Goal: Task Accomplishment & Management: Manage account settings

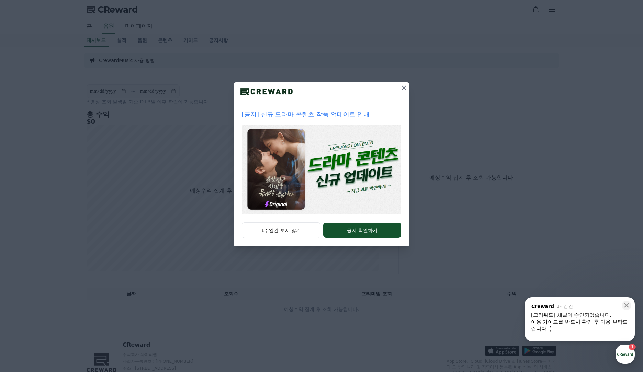
click at [405, 91] on icon at bounding box center [404, 88] width 8 height 8
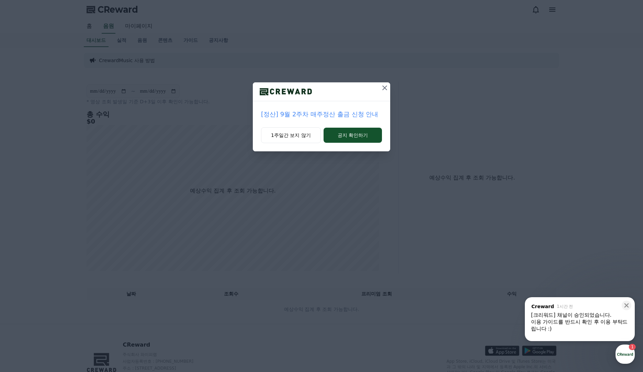
click at [387, 88] on icon at bounding box center [384, 88] width 8 height 8
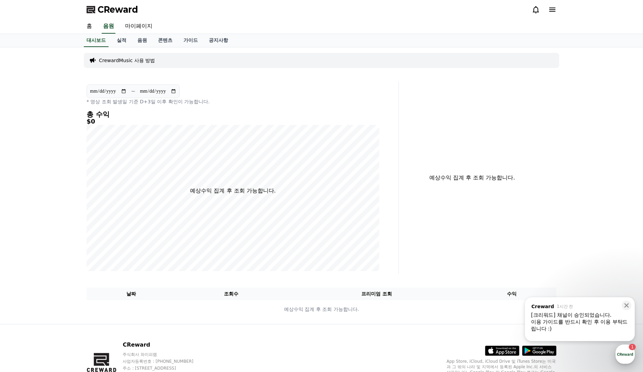
click at [625, 358] on div "button" at bounding box center [624, 354] width 19 height 19
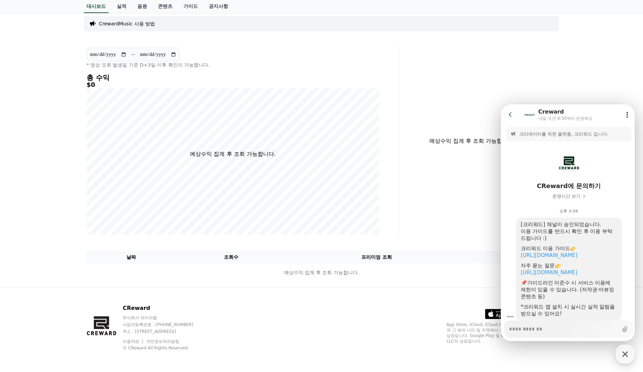
scroll to position [37, 0]
click at [577, 256] on link "https://creward.net/music/guide/android" at bounding box center [548, 255] width 57 height 6
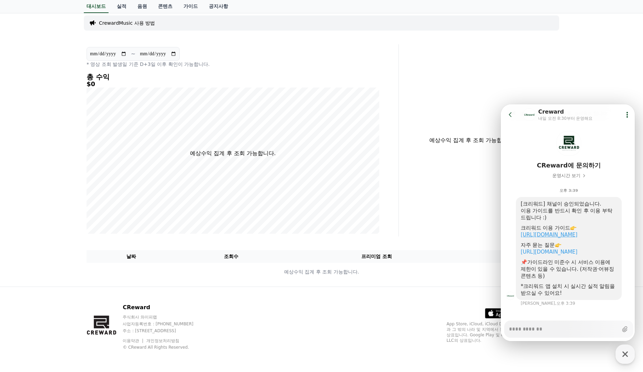
click at [558, 234] on link "https://creward.net/music/guide/android" at bounding box center [548, 235] width 57 height 6
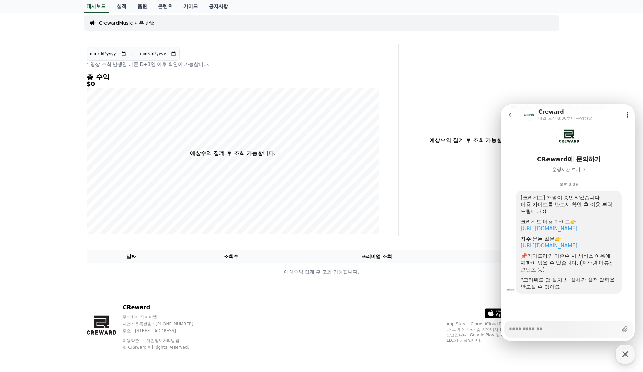
scroll to position [14, 0]
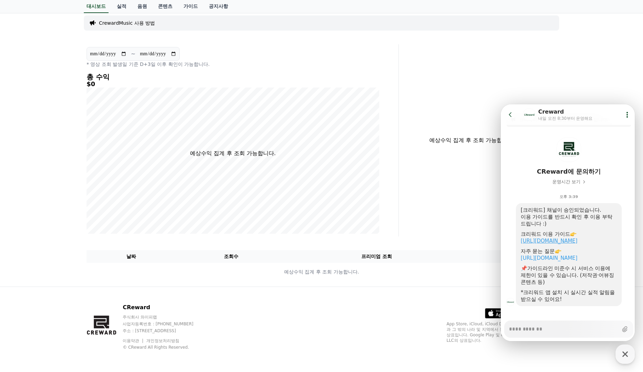
type textarea "*"
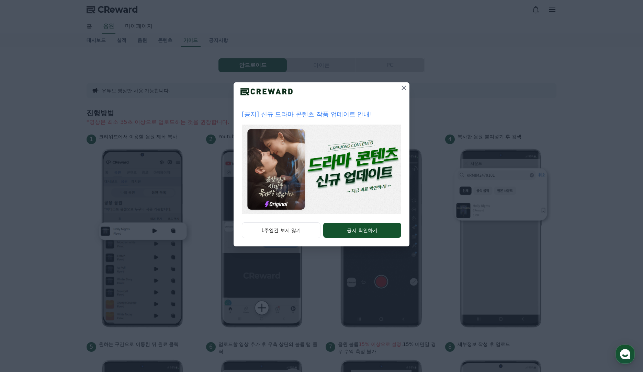
click at [404, 91] on icon at bounding box center [404, 88] width 8 height 8
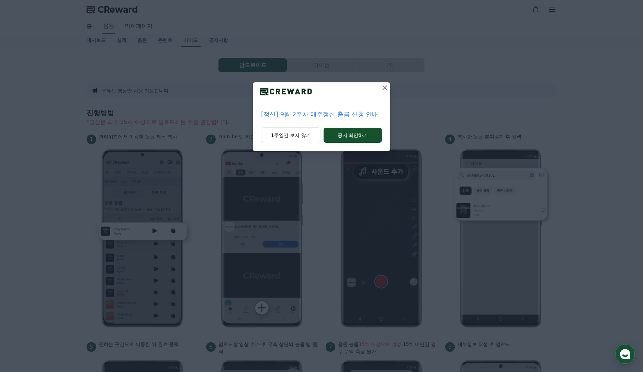
click at [381, 88] on icon at bounding box center [384, 88] width 8 height 8
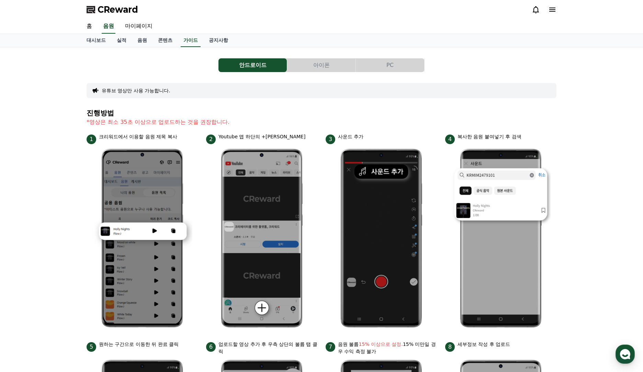
click at [308, 61] on button "아이폰" at bounding box center [321, 65] width 68 height 14
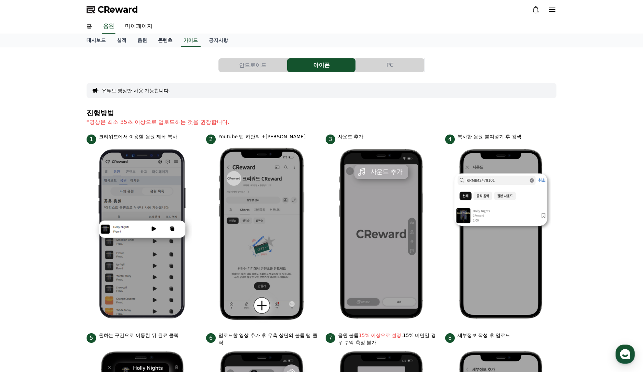
click at [156, 37] on link "콘텐츠" at bounding box center [164, 40] width 25 height 13
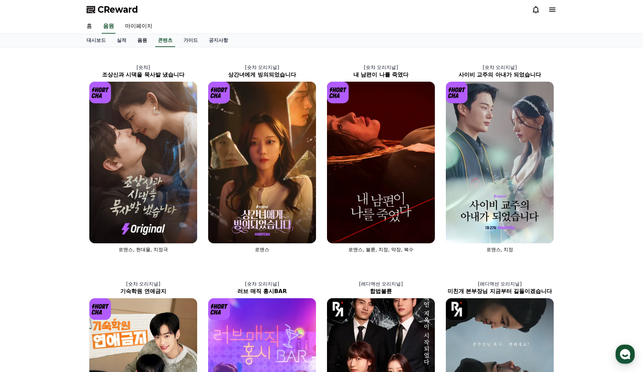
click at [136, 40] on link "음원" at bounding box center [142, 40] width 21 height 13
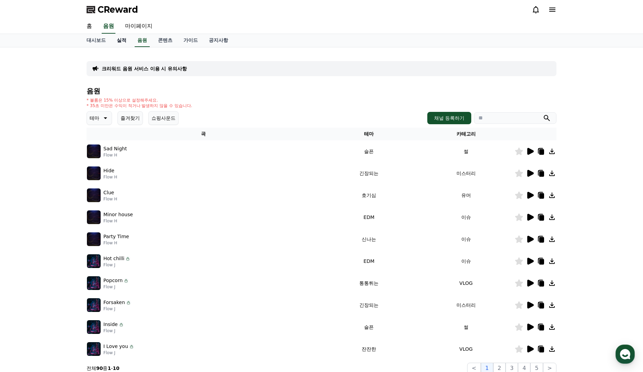
click at [122, 41] on link "실적" at bounding box center [121, 40] width 21 height 13
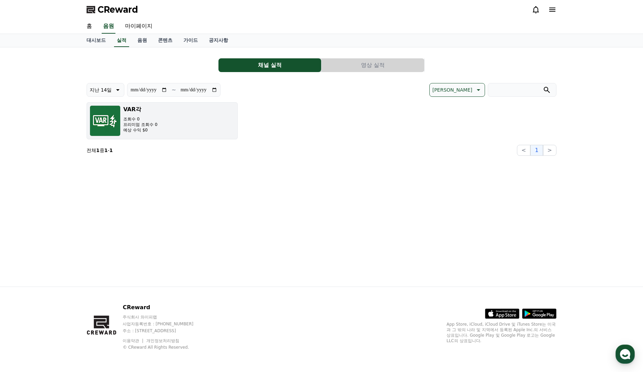
click at [175, 131] on button "VAR각 조회수 0 프리미엄 조회수 0 예상 수익 $0" at bounding box center [162, 120] width 151 height 37
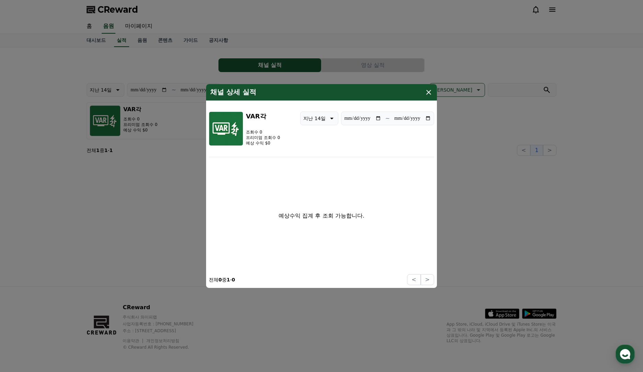
click at [429, 92] on icon "modal" at bounding box center [428, 92] width 5 height 5
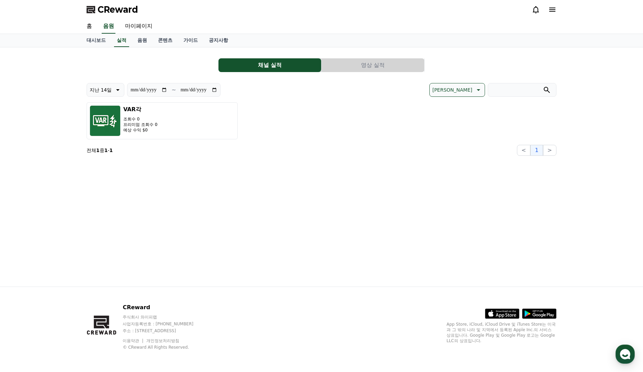
click at [384, 70] on button "영상 실적" at bounding box center [372, 65] width 103 height 14
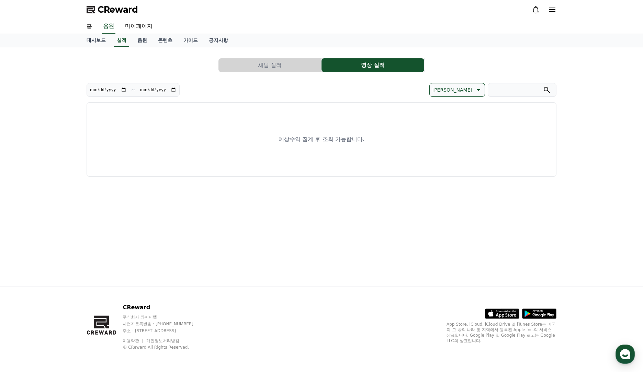
click at [292, 67] on button "채널 실적" at bounding box center [269, 65] width 103 height 14
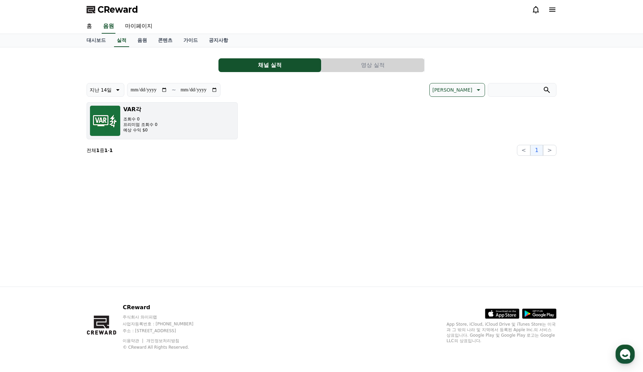
click at [130, 119] on p "조회수 0" at bounding box center [140, 118] width 34 height 5
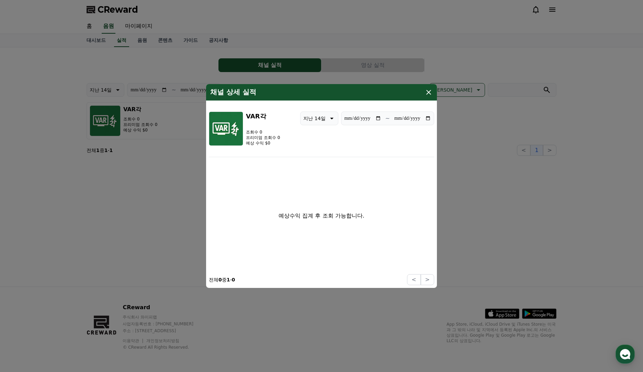
click at [427, 90] on icon "modal" at bounding box center [428, 92] width 8 height 8
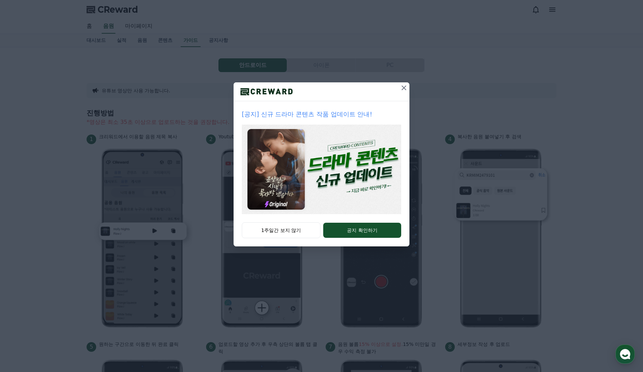
click at [400, 87] on icon at bounding box center [404, 88] width 8 height 8
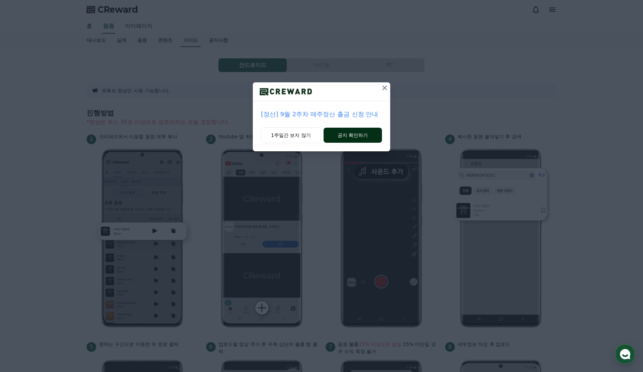
click at [351, 134] on button "공지 확인하기" at bounding box center [352, 135] width 58 height 15
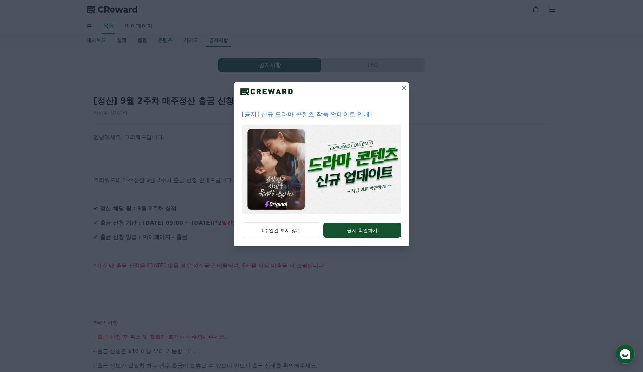
click at [401, 88] on icon at bounding box center [404, 88] width 8 height 8
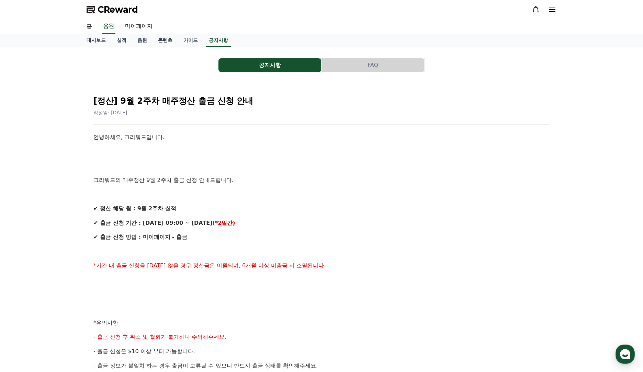
click at [156, 43] on link "콘텐츠" at bounding box center [164, 40] width 25 height 13
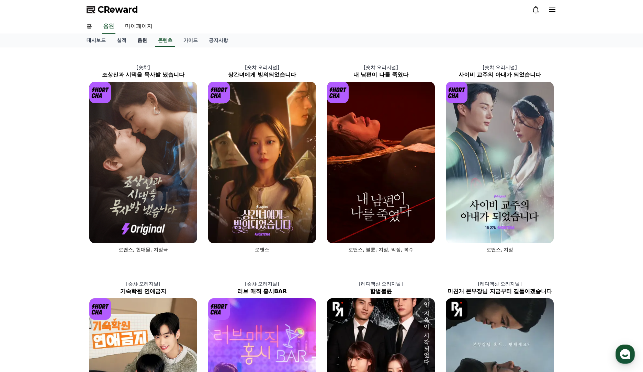
click at [134, 43] on link "음원" at bounding box center [142, 40] width 21 height 13
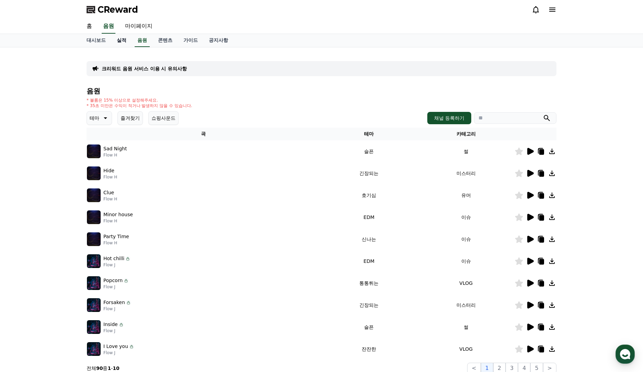
click at [118, 42] on link "실적" at bounding box center [121, 40] width 21 height 13
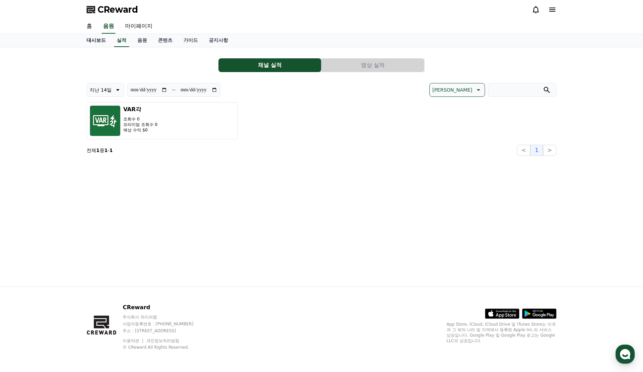
click at [96, 43] on link "대시보드" at bounding box center [96, 40] width 30 height 13
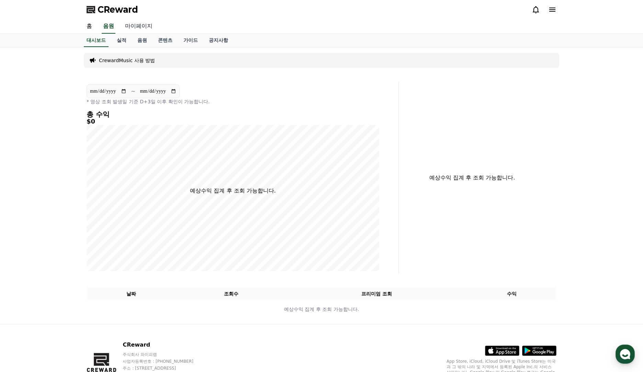
click at [130, 29] on link "마이페이지" at bounding box center [138, 26] width 38 height 14
select select "**********"
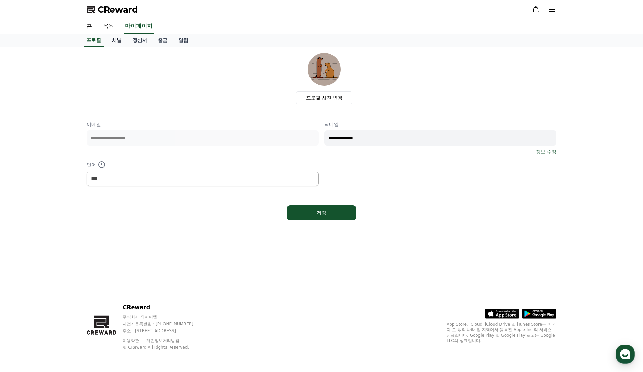
click at [115, 39] on link "채널" at bounding box center [116, 40] width 21 height 13
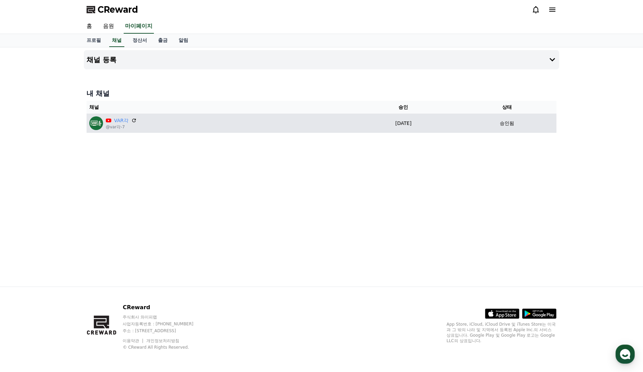
click at [223, 124] on div "VAR각 @var각-7" at bounding box center [217, 123] width 257 height 14
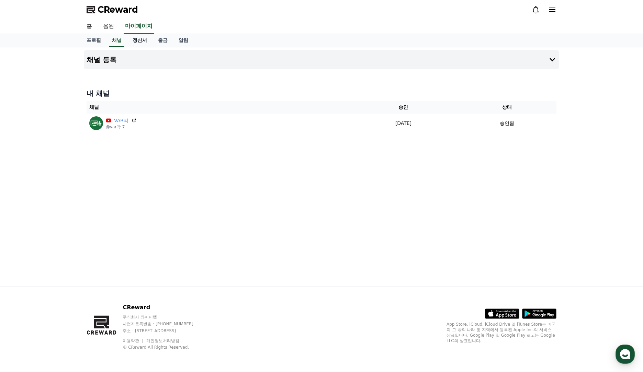
click at [139, 39] on link "정산서" at bounding box center [139, 40] width 25 height 13
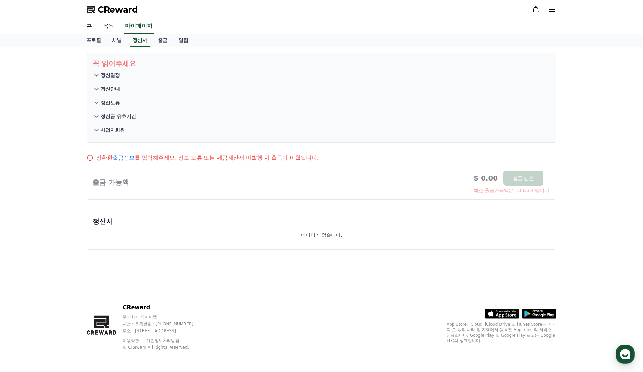
click at [119, 160] on link "출금정보" at bounding box center [124, 157] width 22 height 7
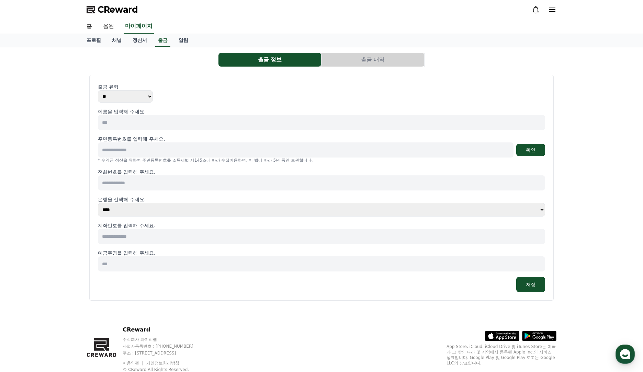
drag, startPoint x: 125, startPoint y: 123, endPoint x: 44, endPoint y: 119, distance: 81.4
click at [45, 119] on div "출금 정보 출금 내역 출금 유형 ** *** 이름을 입력해 주세요. 주민등록번호를 입력해 주세요. 확인 * 수익금 정산을 위하여 주민등록번호를…" at bounding box center [321, 178] width 643 height 262
click at [153, 126] on input at bounding box center [321, 122] width 447 height 15
type input "*"
type input "***"
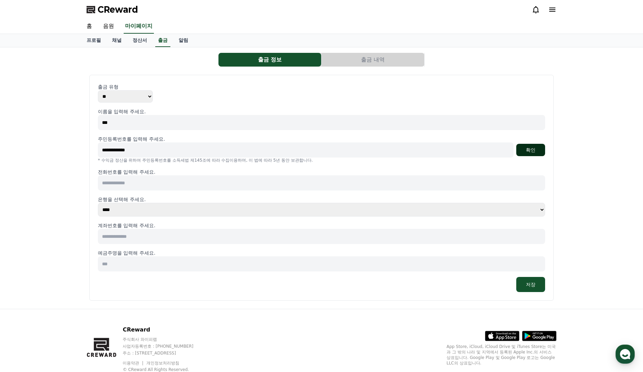
type input "**********"
click at [531, 153] on button "확인" at bounding box center [530, 150] width 29 height 12
click at [373, 182] on input at bounding box center [321, 182] width 447 height 15
type input "**********"
click at [267, 209] on select "**** **** **** **** **** **** **** ** ** ** ** **** *** **** **** *****" at bounding box center [321, 210] width 447 height 14
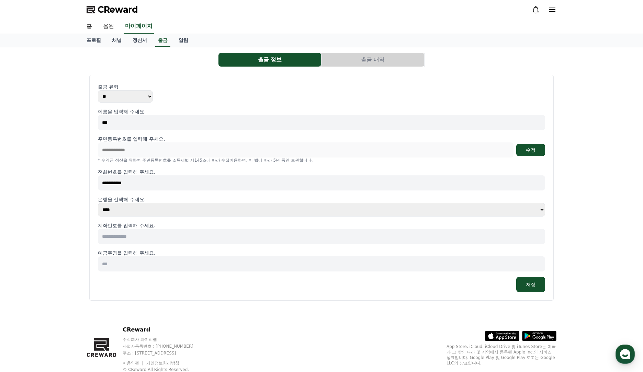
click at [98, 203] on select "**** **** **** **** **** **** **** ** ** ** ** **** *** **** **** *****" at bounding box center [321, 210] width 447 height 14
click at [151, 238] on input at bounding box center [321, 236] width 447 height 15
click at [136, 214] on select "**** **** **** **** **** **** **** ** ** ** ** **** *** **** **** *****" at bounding box center [321, 210] width 447 height 14
select select "********"
click at [98, 203] on select "**** **** **** **** **** **** **** ** ** ** ** **** *** **** **** *****" at bounding box center [321, 210] width 447 height 14
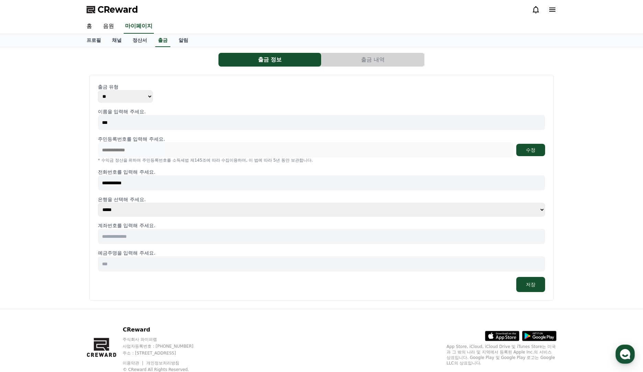
click at [140, 240] on input at bounding box center [321, 236] width 447 height 15
type input "**********"
click at [140, 264] on input at bounding box center [321, 263] width 447 height 15
type input "***"
click at [534, 285] on button "저장" at bounding box center [530, 284] width 29 height 15
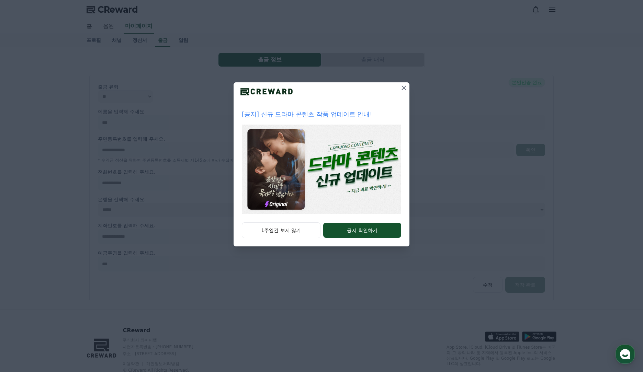
click at [401, 87] on icon at bounding box center [404, 88] width 8 height 8
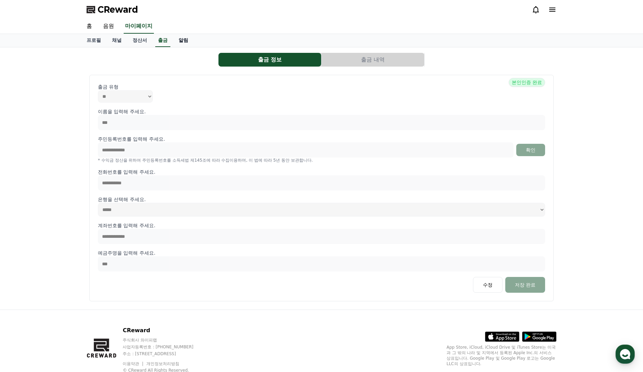
click at [173, 36] on link "알림" at bounding box center [183, 40] width 21 height 13
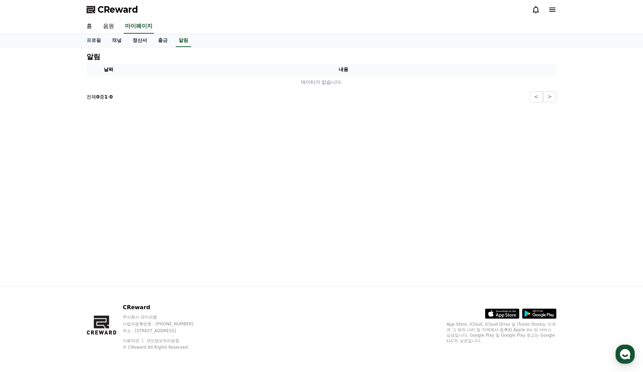
click at [136, 41] on link "정산서" at bounding box center [139, 40] width 25 height 13
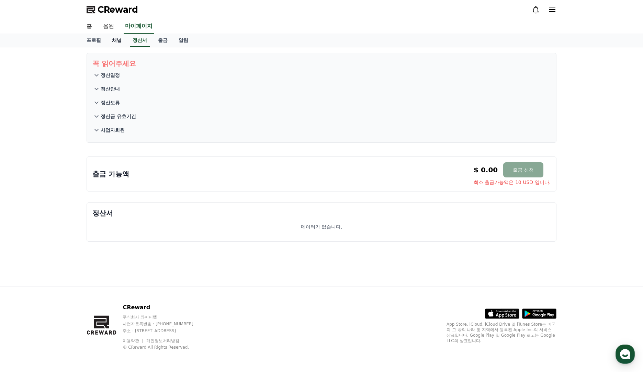
click at [109, 41] on link "채널" at bounding box center [116, 40] width 21 height 13
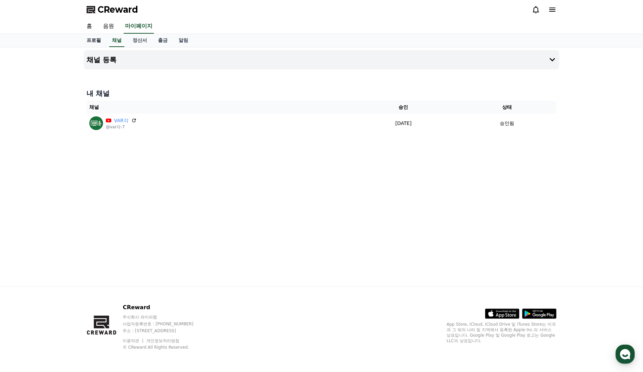
click at [95, 42] on link "프로필" at bounding box center [93, 40] width 25 height 13
select select "**********"
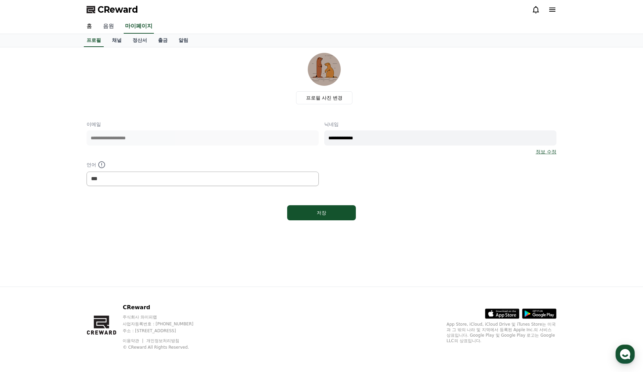
click at [106, 32] on link "음원" at bounding box center [108, 26] width 22 height 14
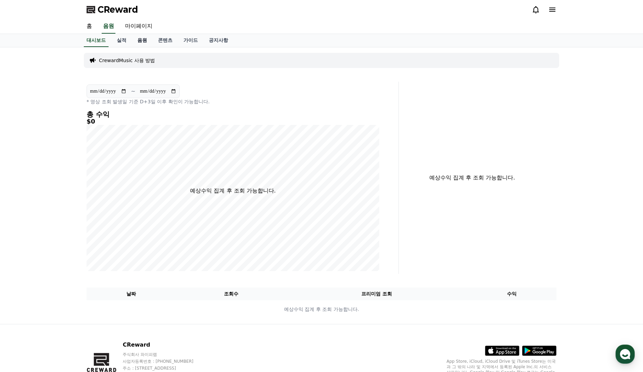
click at [138, 42] on link "음원" at bounding box center [142, 40] width 21 height 13
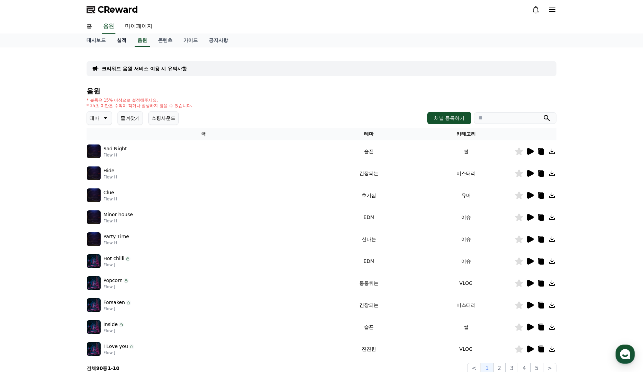
click at [116, 44] on link "실적" at bounding box center [121, 40] width 21 height 13
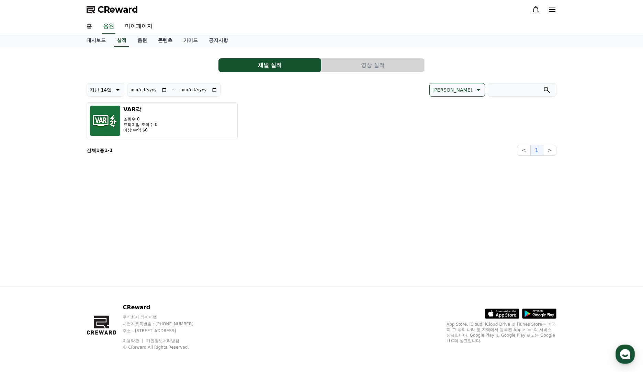
click at [154, 43] on link "콘텐츠" at bounding box center [164, 40] width 25 height 13
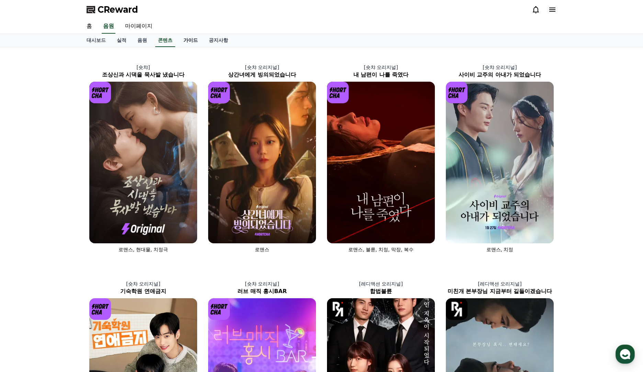
click at [191, 43] on link "가이드" at bounding box center [190, 40] width 25 height 13
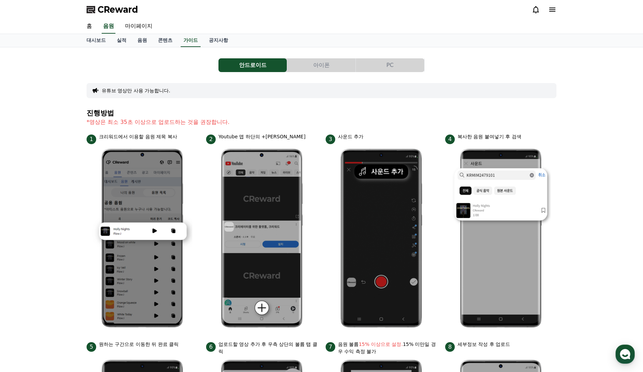
click at [304, 59] on button "아이폰" at bounding box center [321, 65] width 68 height 14
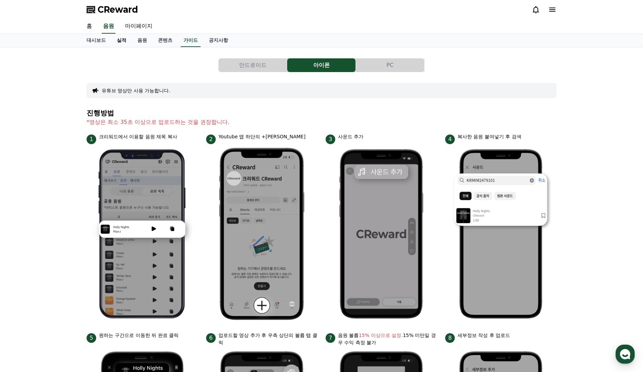
click at [123, 37] on link "실적" at bounding box center [121, 40] width 21 height 13
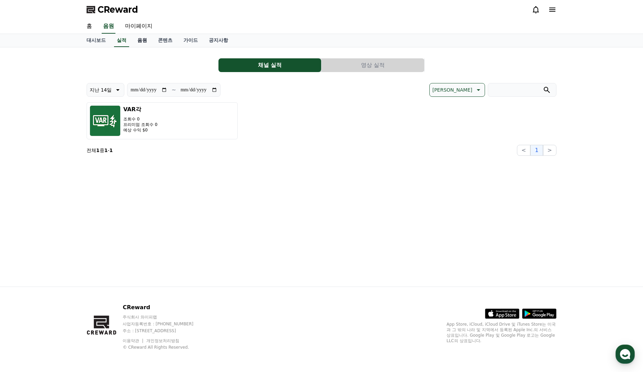
click at [132, 42] on link "음원" at bounding box center [142, 40] width 21 height 13
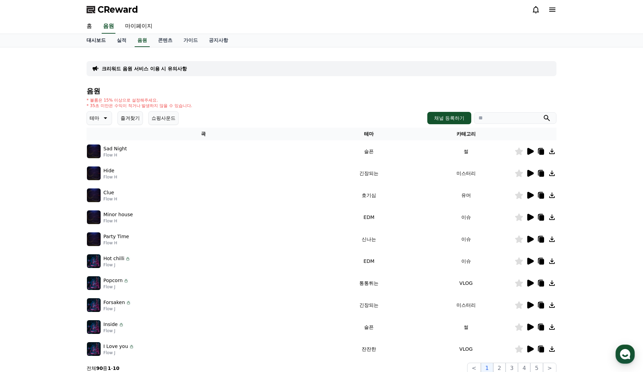
click at [99, 42] on link "대시보드" at bounding box center [96, 40] width 30 height 13
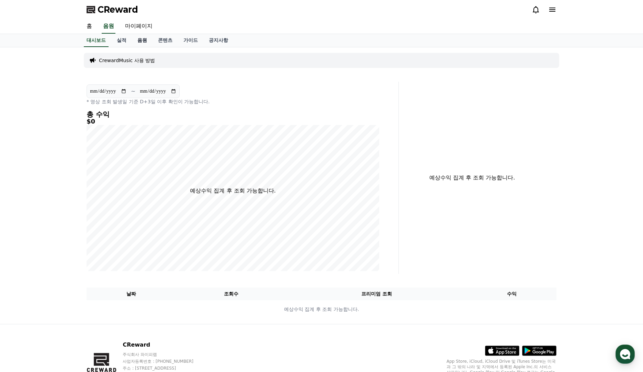
click at [138, 41] on link "음원" at bounding box center [142, 40] width 21 height 13
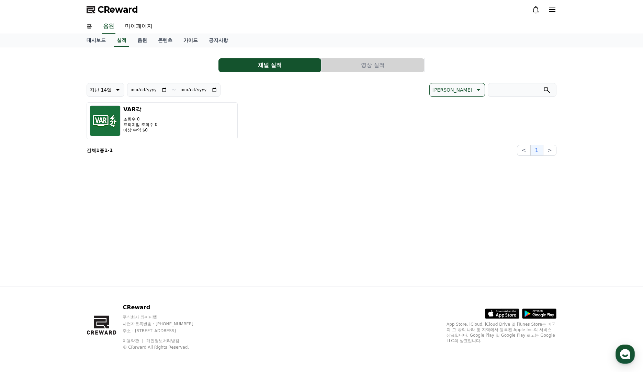
click at [185, 38] on link "가이드" at bounding box center [190, 40] width 25 height 13
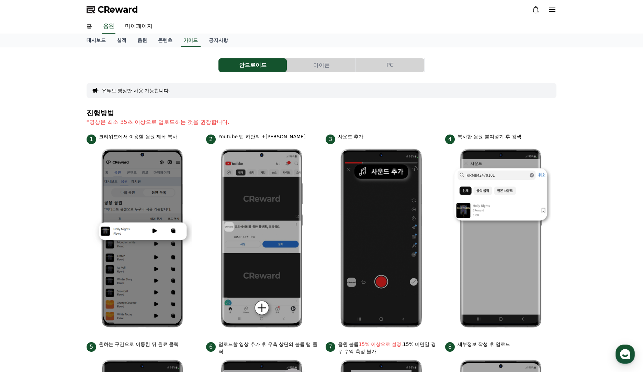
click at [326, 66] on button "아이폰" at bounding box center [321, 65] width 68 height 14
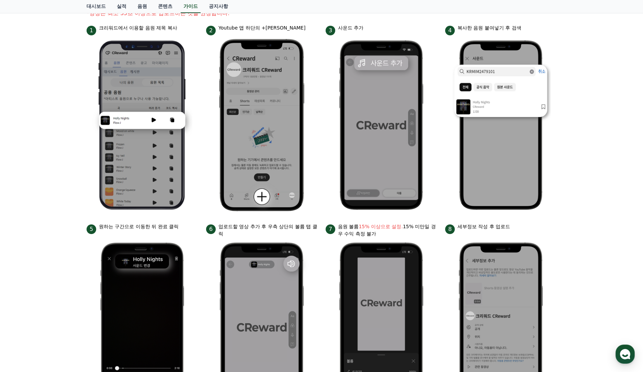
scroll to position [109, 0]
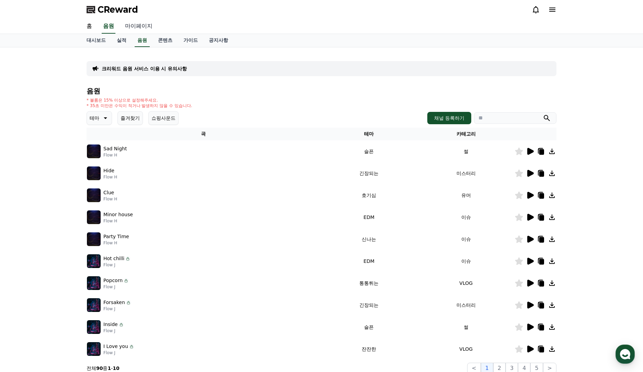
click at [125, 28] on link "마이페이지" at bounding box center [138, 26] width 38 height 14
select select "**********"
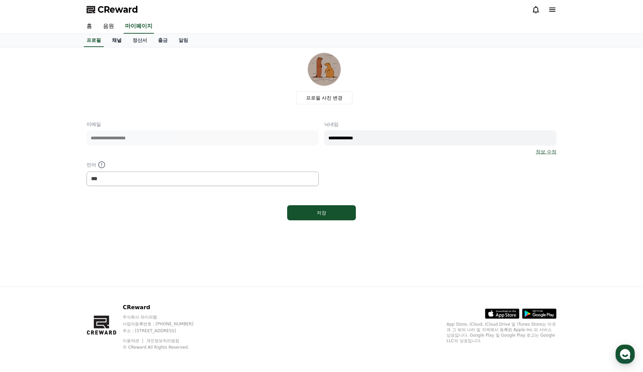
click at [115, 41] on link "채널" at bounding box center [116, 40] width 21 height 13
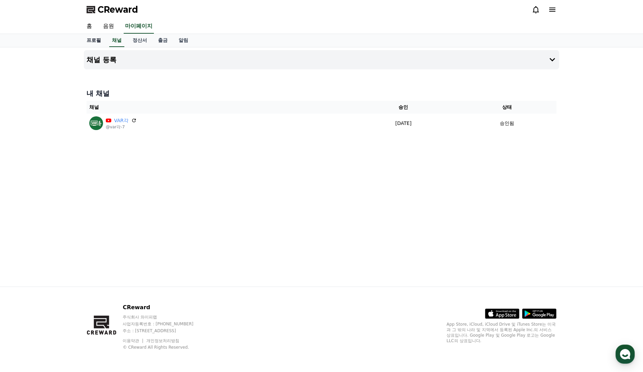
click at [99, 43] on link "프로필" at bounding box center [93, 40] width 25 height 13
select select "**********"
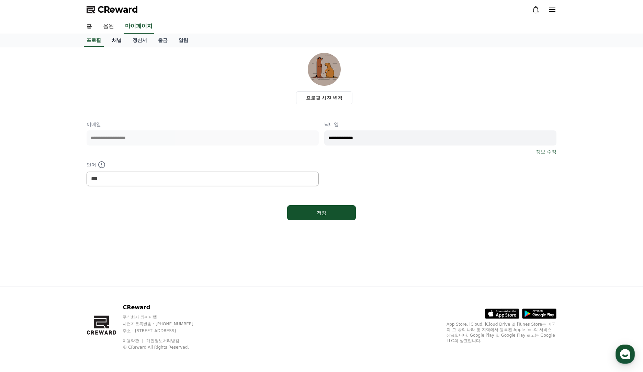
click at [113, 42] on link "채널" at bounding box center [116, 40] width 21 height 13
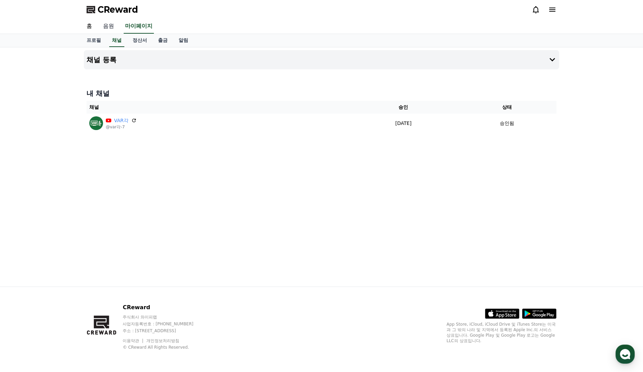
click at [102, 26] on link "음원" at bounding box center [108, 26] width 22 height 14
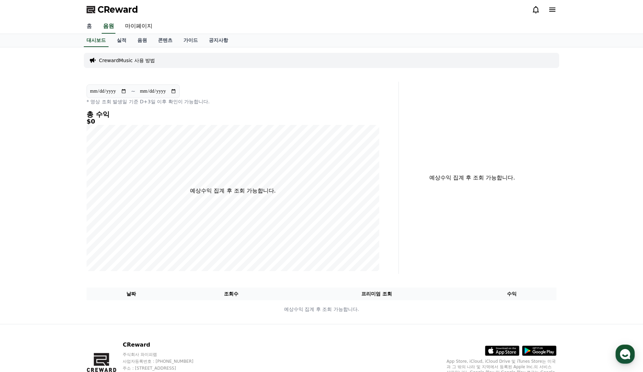
click at [85, 25] on link "홈" at bounding box center [89, 26] width 16 height 14
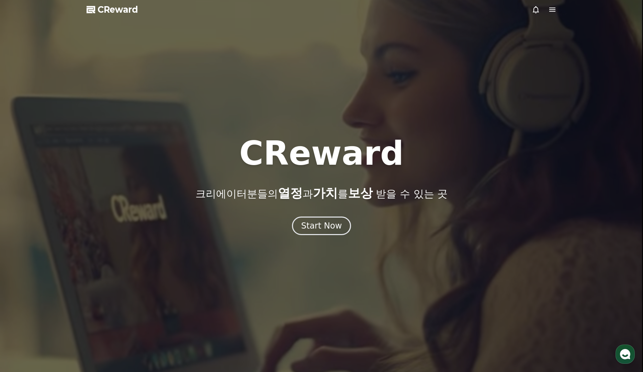
click at [548, 9] on icon at bounding box center [552, 9] width 8 height 8
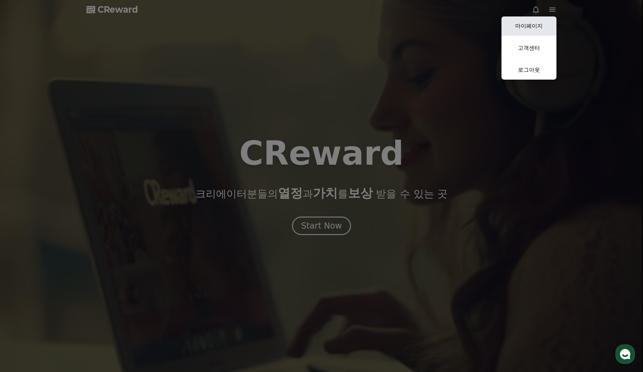
click at [538, 24] on link "마이페이지" at bounding box center [528, 25] width 55 height 19
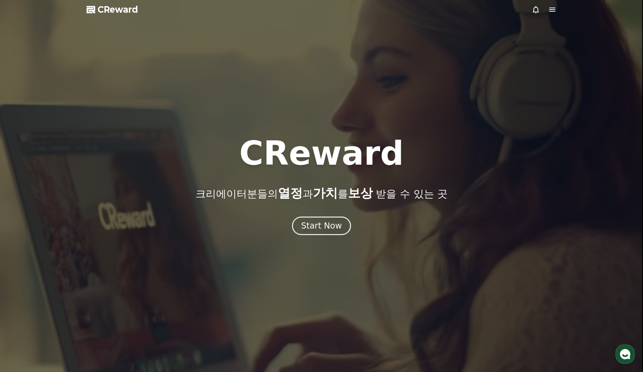
select select "**********"
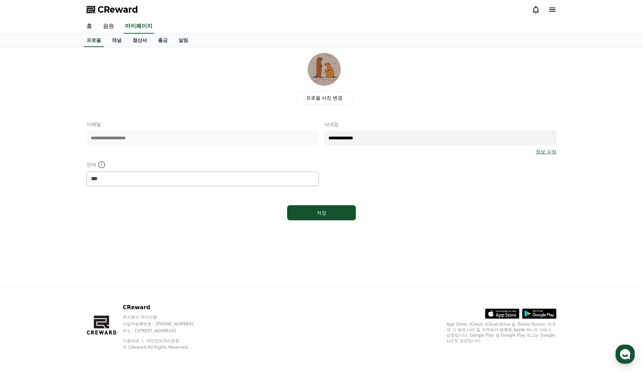
click at [137, 40] on link "정산서" at bounding box center [139, 40] width 25 height 13
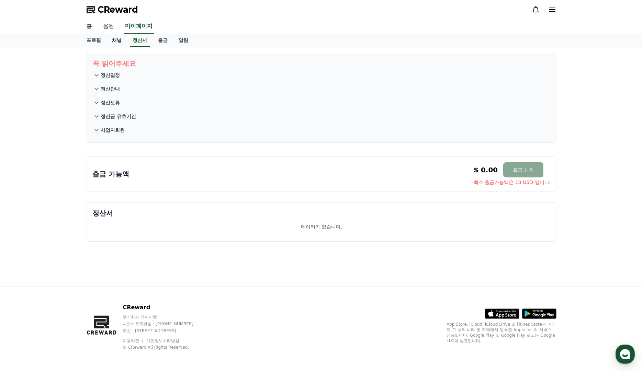
click at [116, 41] on link "채널" at bounding box center [116, 40] width 21 height 13
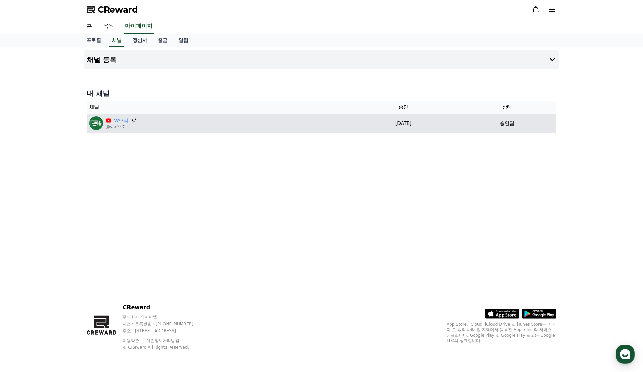
click at [276, 127] on div "VAR각 @var각-7" at bounding box center [217, 123] width 257 height 14
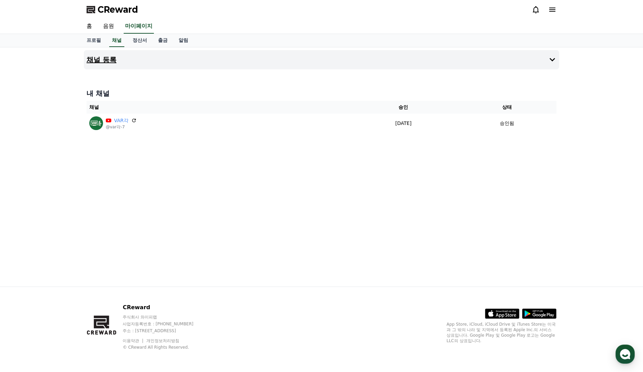
click at [214, 65] on button "채널 등록" at bounding box center [321, 59] width 475 height 19
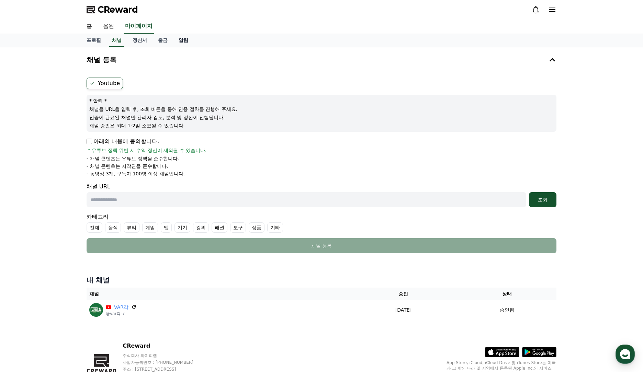
click at [173, 39] on link "알림" at bounding box center [183, 40] width 21 height 13
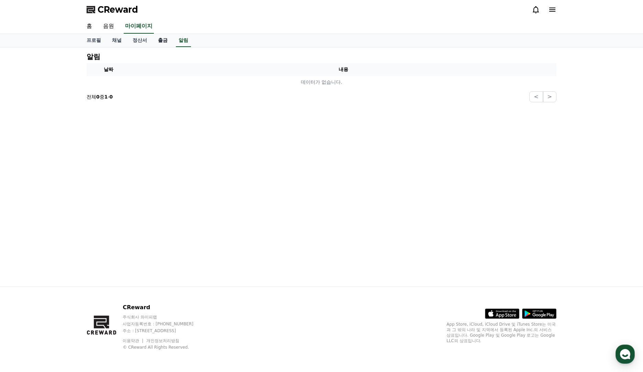
click at [156, 39] on link "출금" at bounding box center [162, 40] width 21 height 13
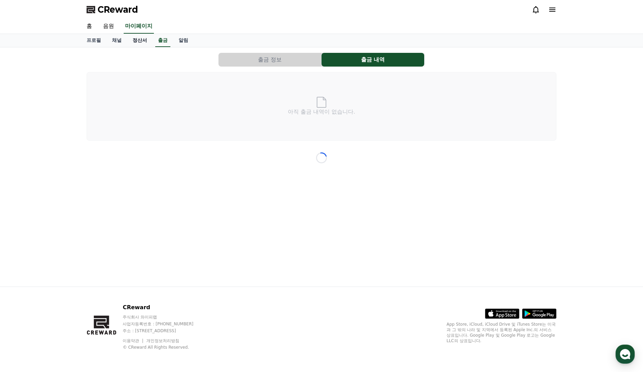
click at [135, 40] on link "정산서" at bounding box center [139, 40] width 25 height 13
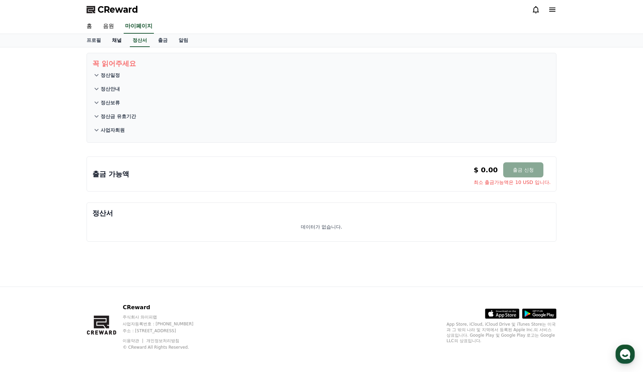
click at [115, 40] on link "채널" at bounding box center [116, 40] width 21 height 13
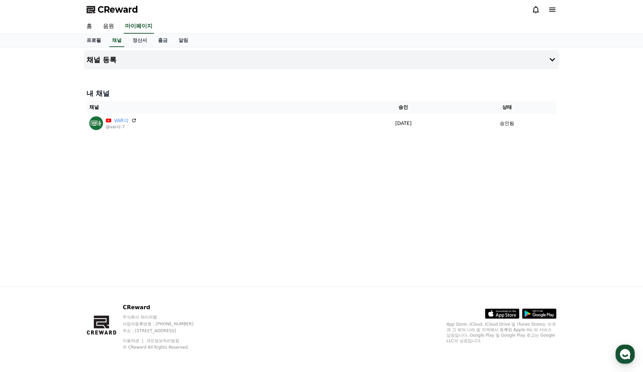
click at [102, 41] on link "프로필" at bounding box center [93, 40] width 25 height 13
select select "**********"
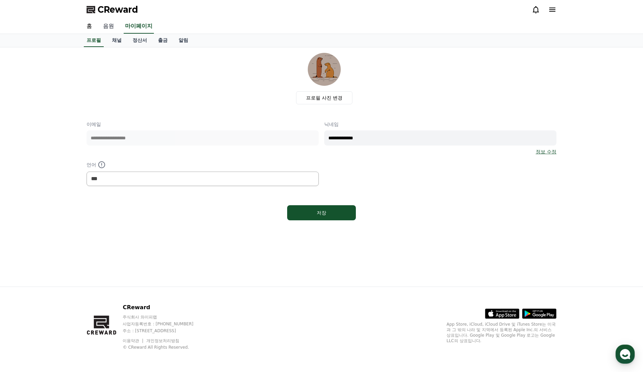
click at [109, 25] on link "음원" at bounding box center [108, 26] width 22 height 14
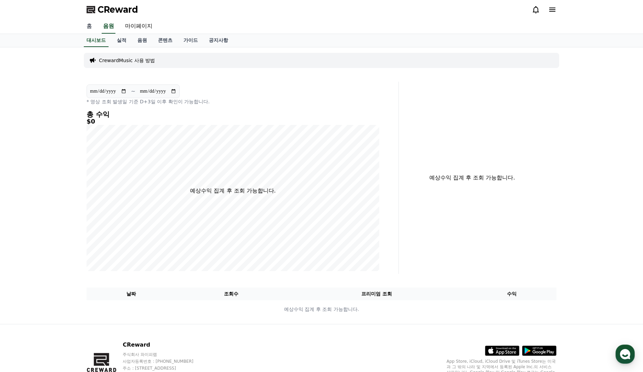
click at [93, 30] on link "홈" at bounding box center [89, 26] width 16 height 14
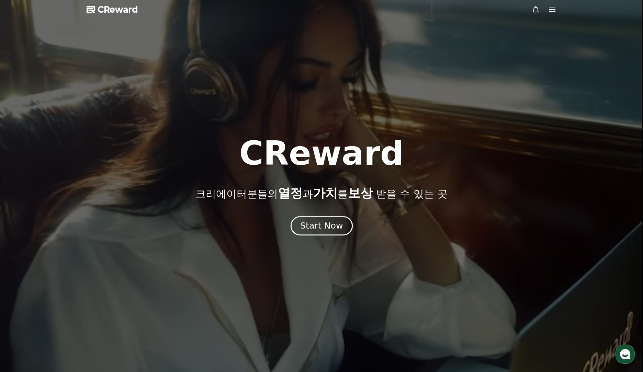
click at [333, 228] on div "Start Now" at bounding box center [321, 226] width 43 height 12
